Goal: Transaction & Acquisition: Purchase product/service

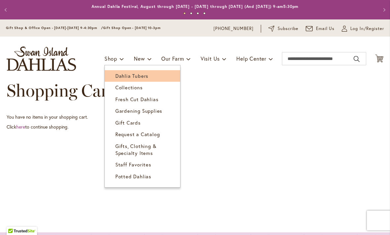
click at [119, 78] on span "Dahlia Tubers" at bounding box center [131, 76] width 33 height 7
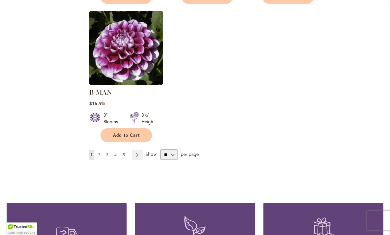
scroll to position [870, 0]
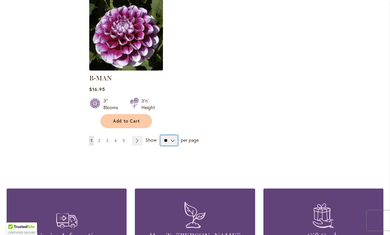
click at [174, 135] on select "** ** ** **" at bounding box center [168, 140] width 17 height 11
select select "**"
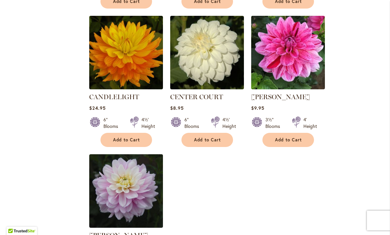
scroll to position [3041, 0]
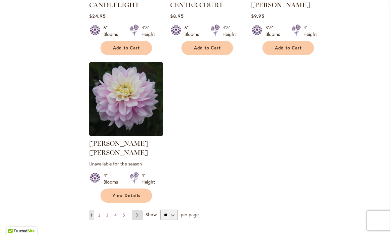
click at [138, 211] on link "Page Next" at bounding box center [137, 216] width 11 height 10
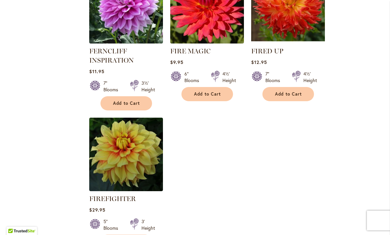
scroll to position [3098, 0]
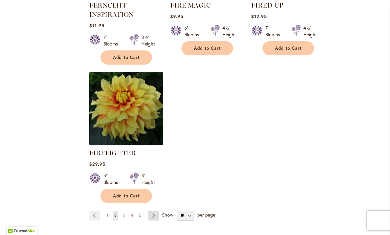
click at [157, 211] on link "Page Next" at bounding box center [153, 216] width 11 height 10
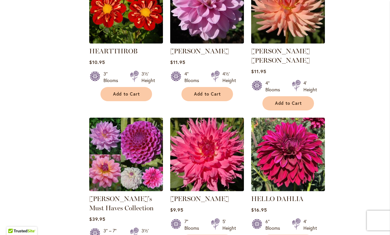
scroll to position [2059, 0]
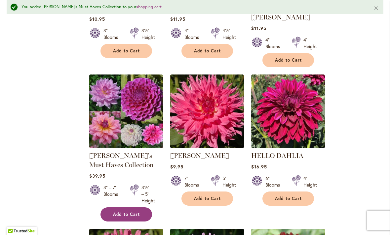
scroll to position [2123, 0]
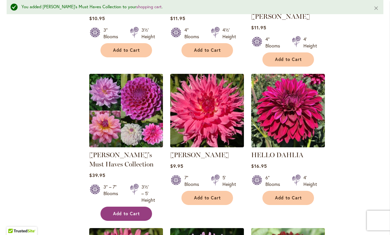
click at [126, 211] on span "Add to Cart" at bounding box center [126, 214] width 27 height 6
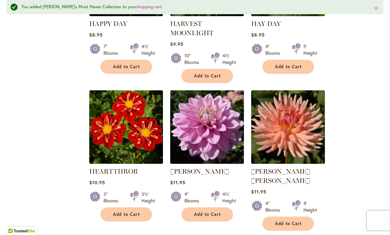
scroll to position [2032, 0]
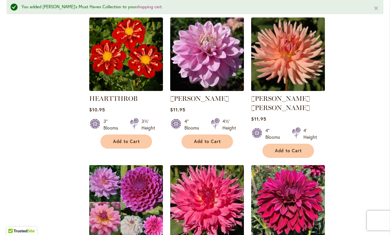
click at [130, 163] on img at bounding box center [125, 201] width 77 height 77
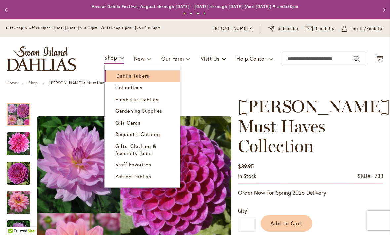
click at [118, 75] on span "Dahlia Tubers" at bounding box center [132, 76] width 33 height 7
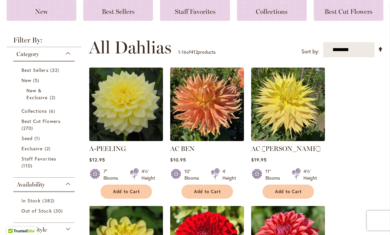
scroll to position [97, 0]
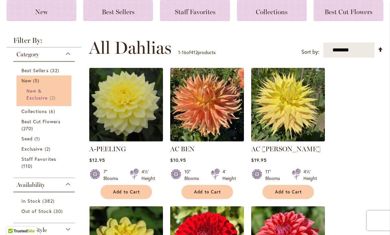
click at [38, 99] on span "New & Exclusive" at bounding box center [36, 94] width 21 height 13
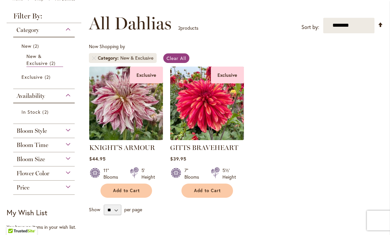
scroll to position [85, 0]
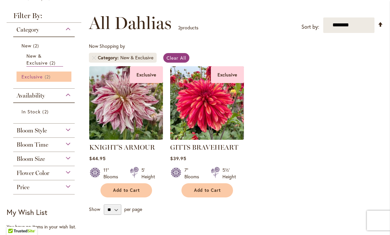
click at [32, 77] on span "Exclusive" at bounding box center [31, 77] width 21 height 6
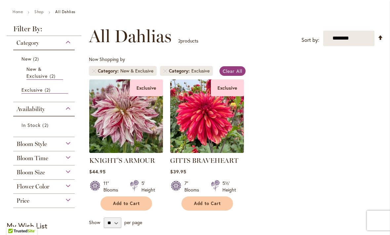
scroll to position [72, 0]
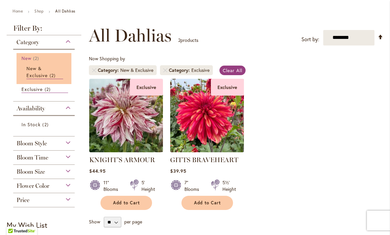
click at [33, 59] on span "2 items" at bounding box center [37, 58] width 8 height 7
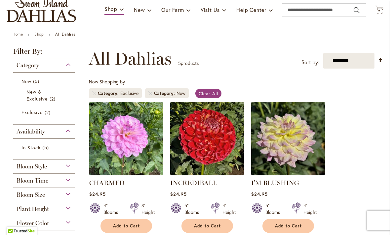
scroll to position [46, 0]
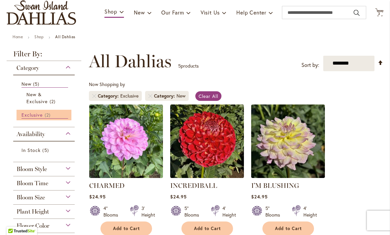
click at [32, 117] on span "Exclusive" at bounding box center [31, 115] width 21 height 6
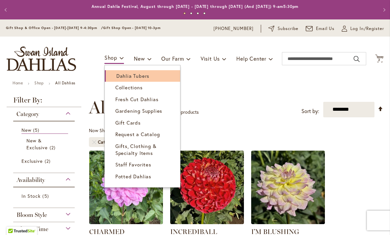
click at [128, 75] on span "Dahlia Tubers" at bounding box center [132, 76] width 33 height 7
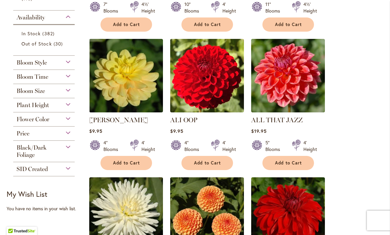
scroll to position [265, 0]
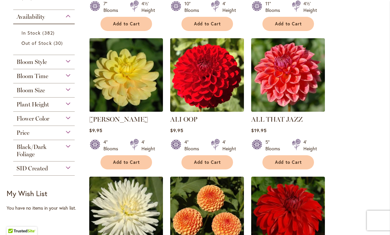
click at [68, 121] on div "Flower Color" at bounding box center [43, 117] width 61 height 11
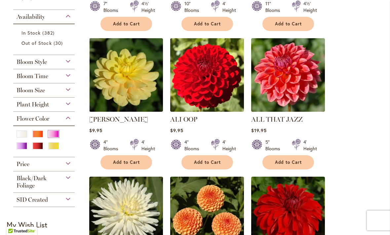
click at [53, 135] on div "Pink" at bounding box center [53, 134] width 11 height 7
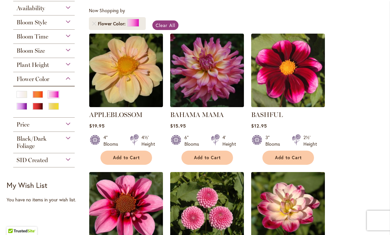
scroll to position [77, 0]
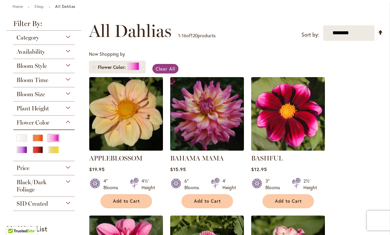
click at [54, 139] on div "Pink" at bounding box center [53, 138] width 11 height 7
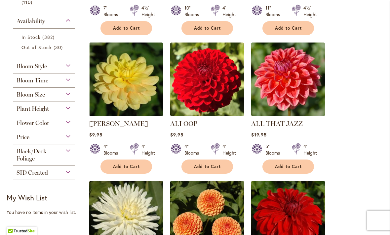
scroll to position [261, 0]
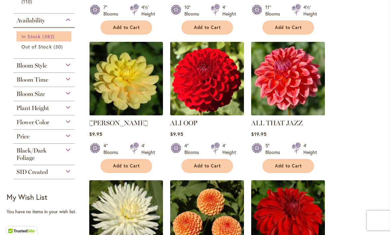
click at [34, 35] on span "In Stock" at bounding box center [30, 36] width 19 height 6
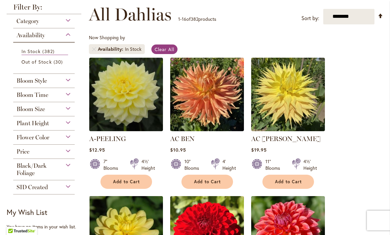
scroll to position [96, 0]
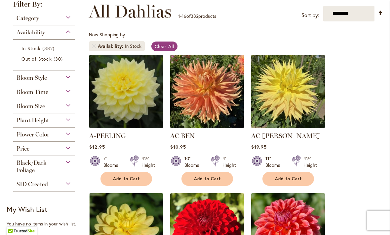
click at [70, 137] on div "Flower Color" at bounding box center [43, 133] width 61 height 11
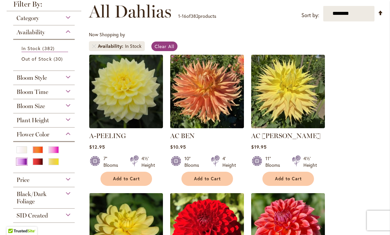
click at [18, 164] on div "Purple" at bounding box center [22, 161] width 11 height 7
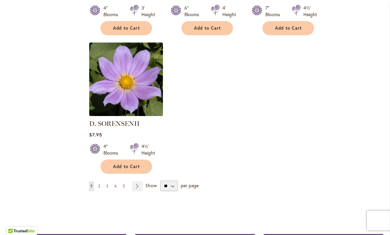
scroll to position [805, 0]
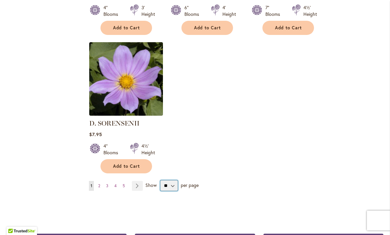
click at [175, 188] on select "** ** ** **" at bounding box center [168, 186] width 17 height 11
select select "**"
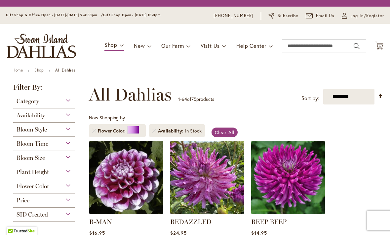
scroll to position [122, 0]
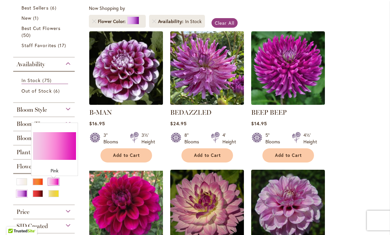
click at [52, 183] on div "Pink" at bounding box center [53, 182] width 11 height 7
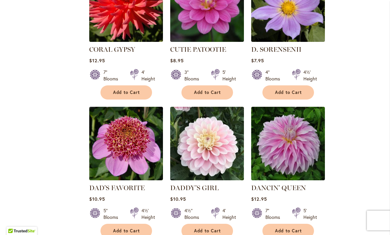
scroll to position [1610, 0]
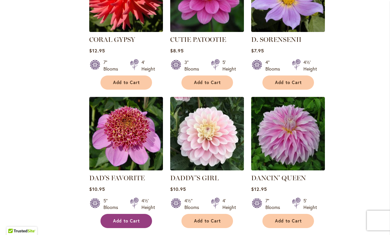
click at [124, 219] on span "Add to Cart" at bounding box center [126, 222] width 27 height 6
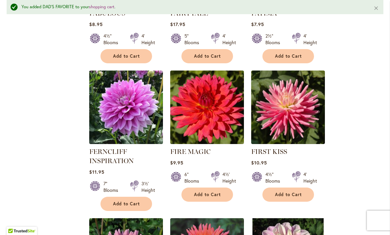
scroll to position [2486, 0]
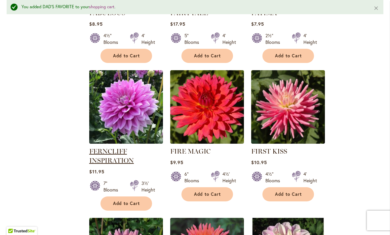
click at [99, 148] on link "FERNCLIFF INSPIRATION" at bounding box center [111, 156] width 45 height 17
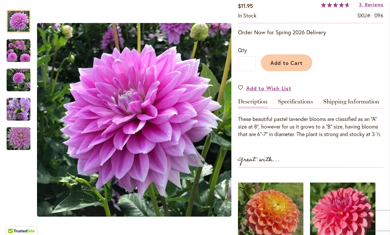
scroll to position [141, 0]
click at [16, 108] on img "Ferncliff Inspiration" at bounding box center [19, 110] width 24 height 32
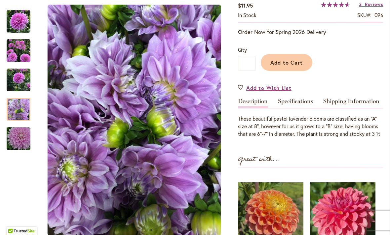
click at [19, 79] on img "Ferncliff Inspiration" at bounding box center [19, 80] width 24 height 32
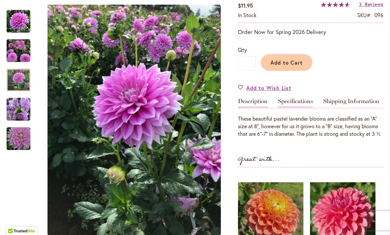
click at [304, 107] on link "Specifications" at bounding box center [295, 103] width 35 height 10
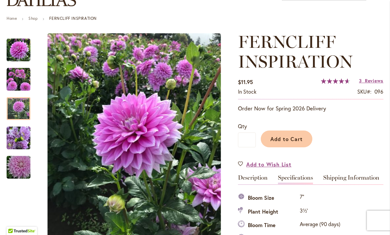
scroll to position [37, 0]
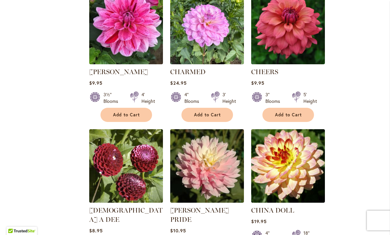
scroll to position [1182, 0]
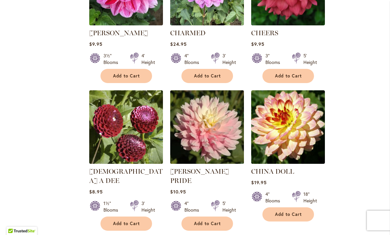
click at [200, 129] on img at bounding box center [206, 126] width 77 height 77
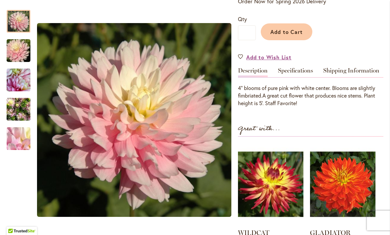
scroll to position [173, 0]
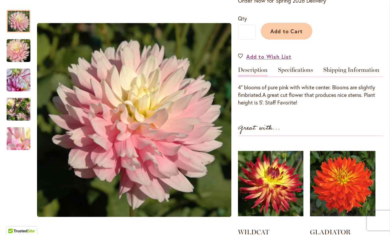
click at [16, 115] on img "CHILSON'S PRIDE" at bounding box center [19, 110] width 24 height 32
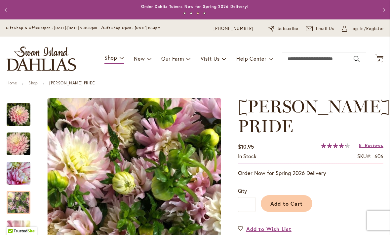
scroll to position [-1, 0]
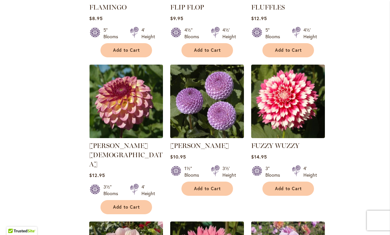
scroll to position [2754, 0]
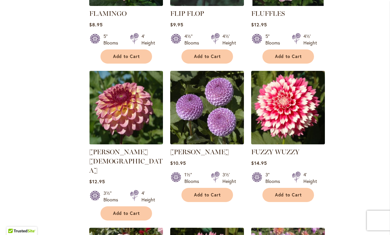
click at [304, 82] on img at bounding box center [287, 107] width 77 height 77
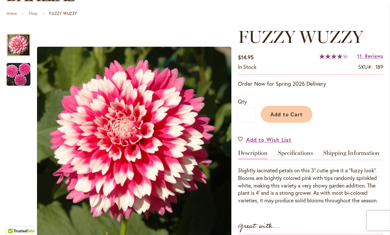
scroll to position [65, 0]
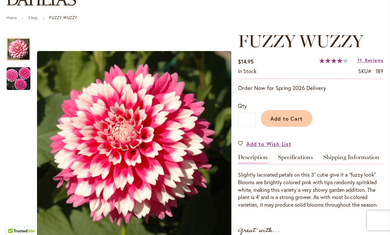
click at [19, 79] on img "FUZZY WUZZY" at bounding box center [19, 79] width 24 height 24
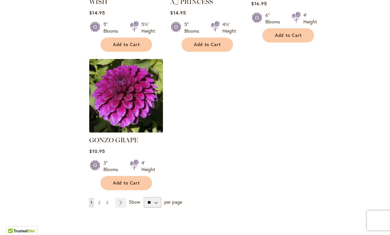
scroll to position [3071, 0]
click at [121, 198] on link "Page Next" at bounding box center [120, 203] width 11 height 10
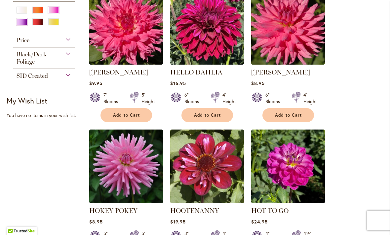
scroll to position [385, 0]
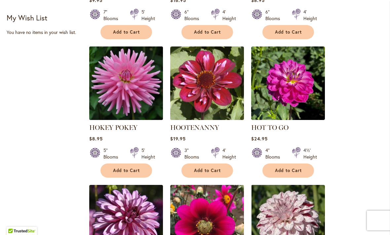
click at [113, 94] on img at bounding box center [125, 83] width 77 height 77
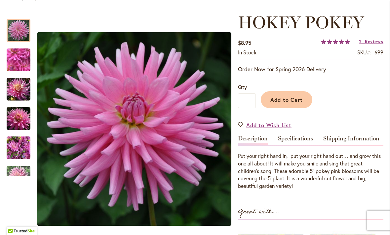
scroll to position [101, 0]
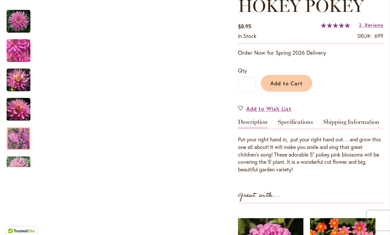
click at [15, 137] on img "HOKEY POKEY" at bounding box center [19, 139] width 24 height 32
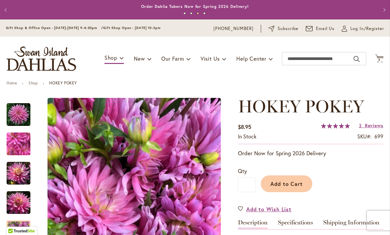
scroll to position [-1, 0]
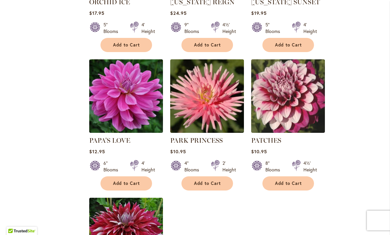
scroll to position [2932, 0]
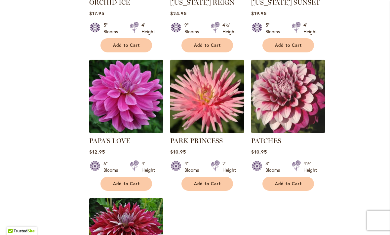
click at [216, 58] on img at bounding box center [206, 96] width 77 height 77
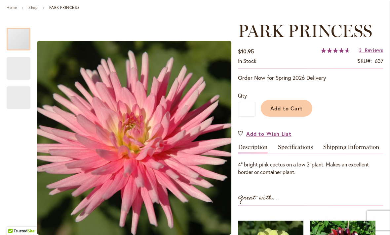
scroll to position [146, 0]
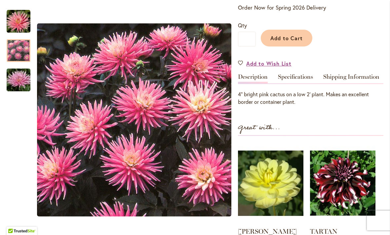
click at [23, 51] on img "PARK PRINCESS" at bounding box center [19, 51] width 24 height 24
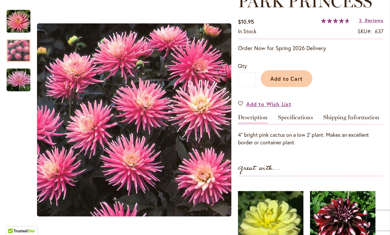
scroll to position [36, 0]
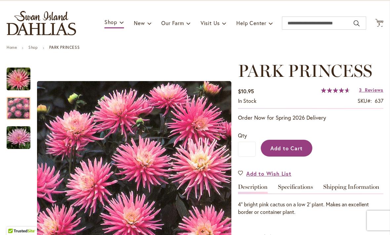
click at [291, 151] on span "Add to Cart" at bounding box center [286, 148] width 33 height 7
click at [381, 23] on span "3 3 items" at bounding box center [379, 24] width 7 height 3
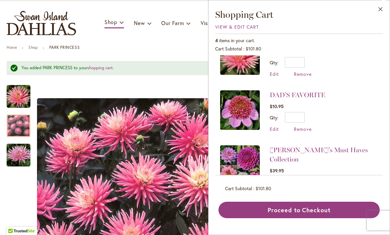
scroll to position [26, 0]
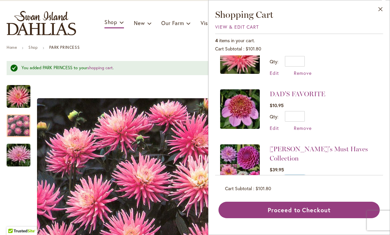
click at [300, 176] on input "*" at bounding box center [295, 181] width 20 height 11
type input "*"
click at [328, 181] on span "Update" at bounding box center [325, 183] width 14 height 5
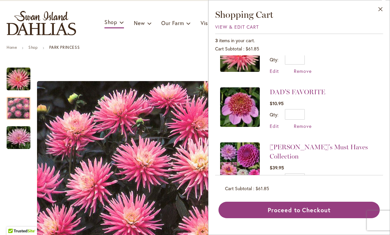
scroll to position [28, 0]
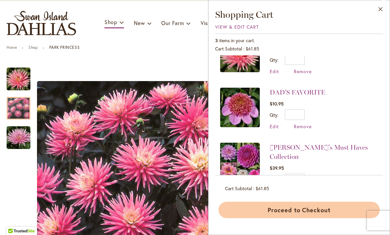
click at [292, 219] on button "Proceed to Checkout" at bounding box center [298, 210] width 161 height 17
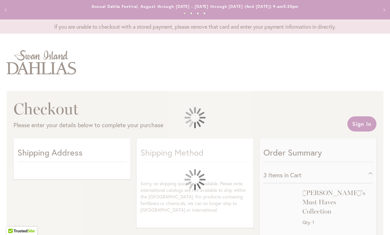
select select "**"
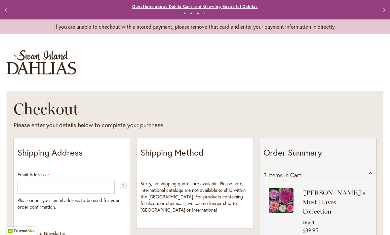
click at [227, 8] on link "Questions about Dahlia Care and Growing Beautiful Dahlias" at bounding box center [194, 6] width 125 height 5
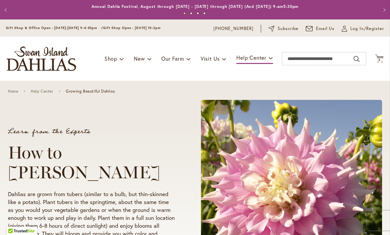
click at [38, 61] on img "store logo" at bounding box center [41, 59] width 69 height 24
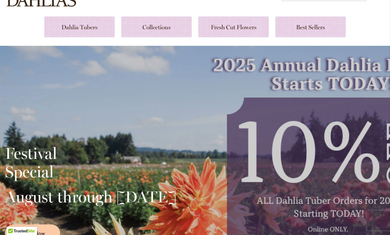
scroll to position [178, 0]
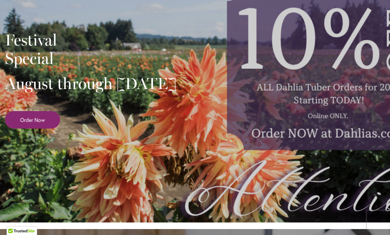
click at [33, 124] on span "Order Now" at bounding box center [32, 120] width 25 height 8
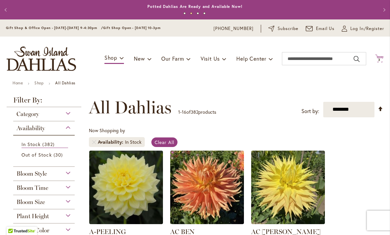
click at [381, 60] on span "3 3 items" at bounding box center [379, 59] width 7 height 3
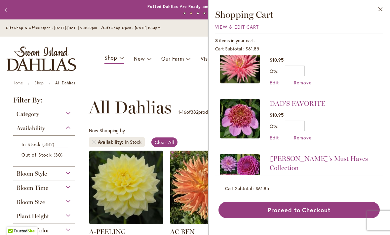
scroll to position [17, 0]
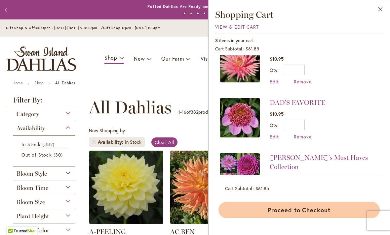
click at [298, 219] on button "Proceed to Checkout" at bounding box center [298, 210] width 161 height 17
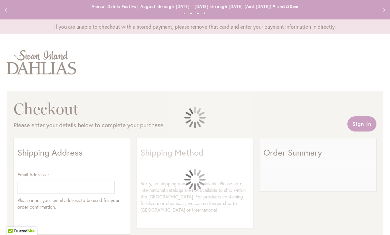
select select "**"
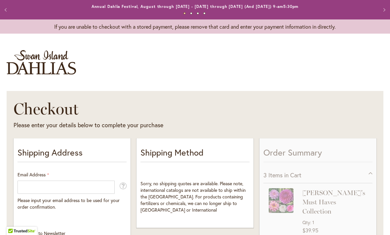
scroll to position [33, 0]
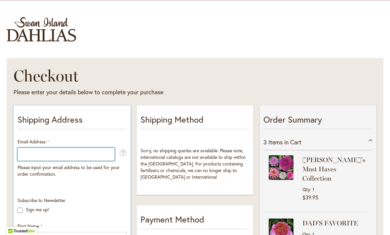
click at [30, 153] on input "Email Address" at bounding box center [65, 154] width 97 height 13
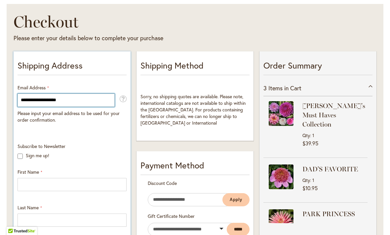
scroll to position [92, 0]
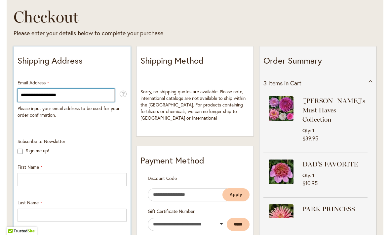
type input "**********"
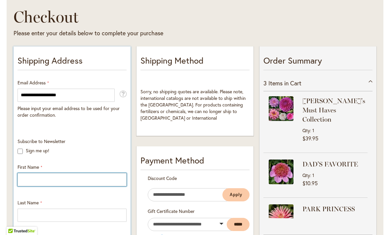
click at [28, 178] on input "First Name" at bounding box center [71, 179] width 109 height 13
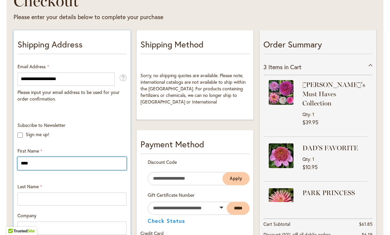
scroll to position [113, 0]
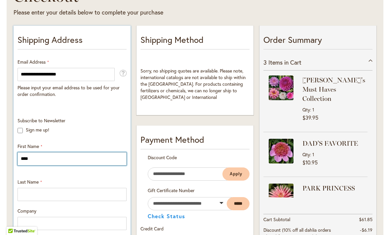
type input "****"
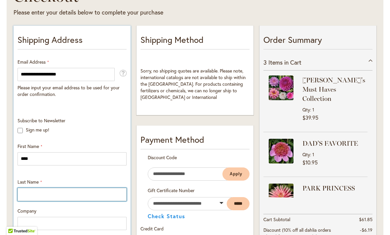
click at [32, 194] on input "Last Name" at bounding box center [71, 194] width 109 height 13
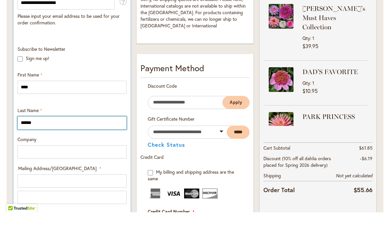
scroll to position [172, 0]
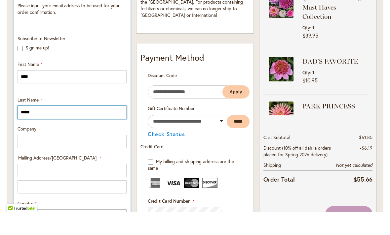
type input "*****"
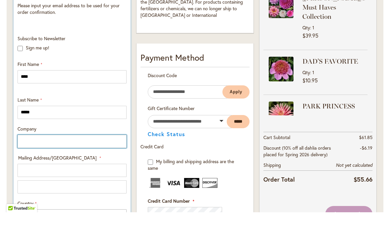
click at [25, 158] on input "Company" at bounding box center [71, 164] width 109 height 13
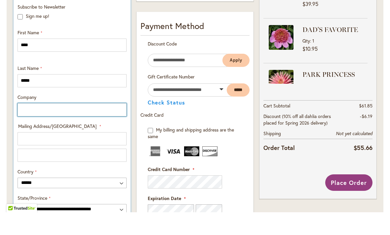
scroll to position [223, 0]
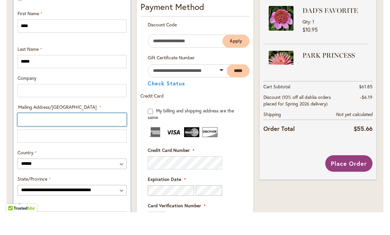
click at [26, 136] on input "Mailing Address/PO BOX: Line 1" at bounding box center [71, 142] width 109 height 13
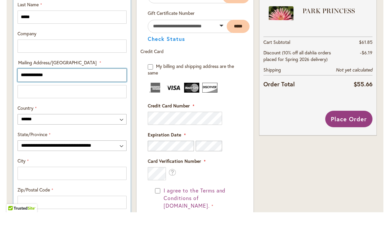
scroll to position [269, 0]
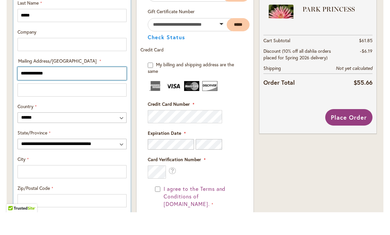
type input "**********"
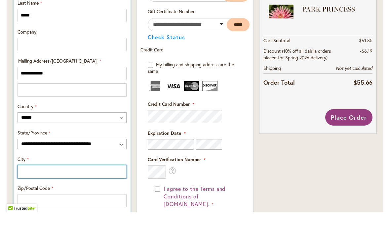
click at [25, 188] on input "City" at bounding box center [71, 194] width 109 height 13
type input "*******"
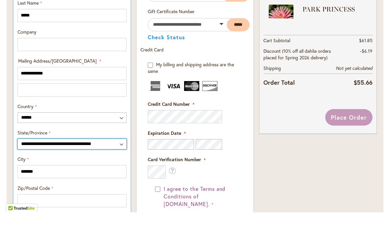
click at [120, 162] on select "**********" at bounding box center [71, 167] width 109 height 11
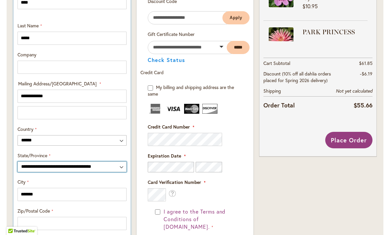
select select "**"
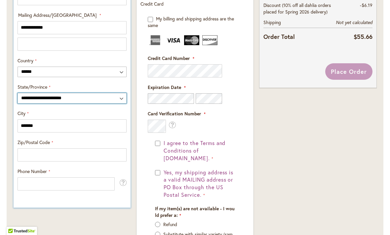
scroll to position [339, 0]
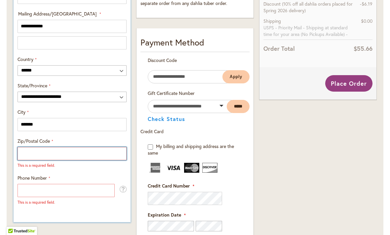
click at [28, 153] on input "Zip/Postal Code" at bounding box center [71, 153] width 109 height 13
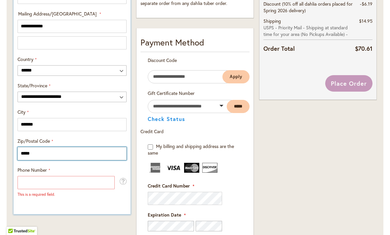
type input "*****"
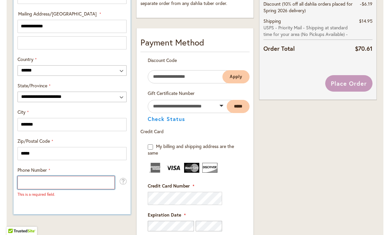
click at [25, 183] on input "Phone Number" at bounding box center [65, 182] width 97 height 13
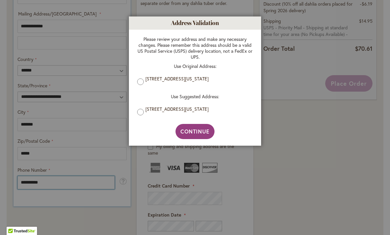
type input "**********"
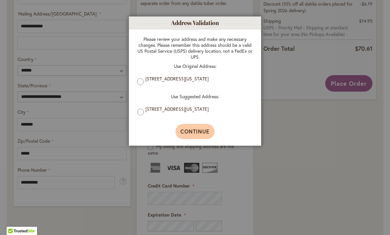
click at [205, 137] on button "Continue" at bounding box center [194, 131] width 39 height 15
type input "**********"
type input "*******"
type input "**********"
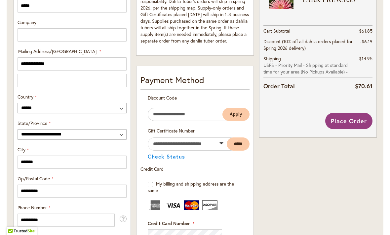
scroll to position [305, 0]
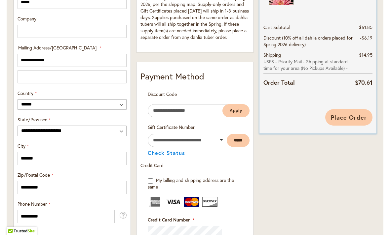
click at [352, 121] on button "Place Order" at bounding box center [348, 117] width 47 height 17
